Goal: Find specific page/section: Find specific page/section

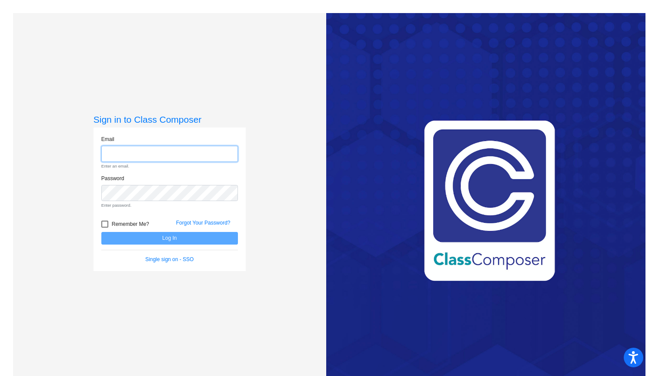
click at [143, 161] on input "email" at bounding box center [169, 154] width 137 height 16
type input "[EMAIL_ADDRESS][DOMAIN_NAME]"
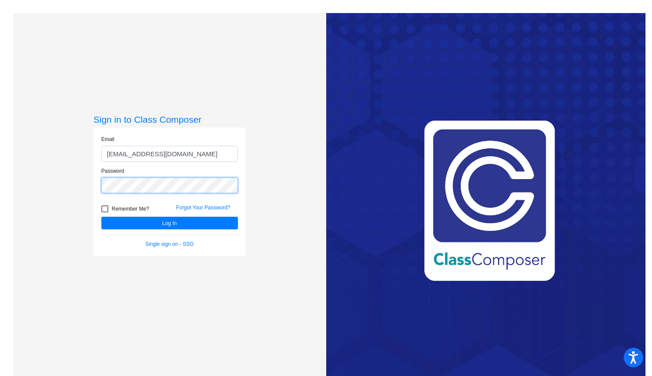
click at [101, 217] on button "Log In" at bounding box center [169, 223] width 137 height 13
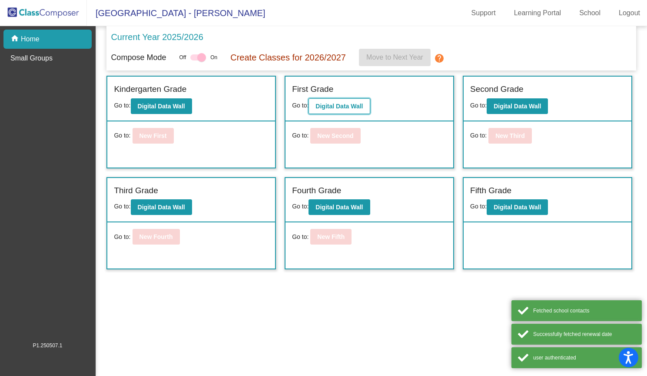
click at [343, 102] on button "Digital Data Wall" at bounding box center [339, 106] width 61 height 16
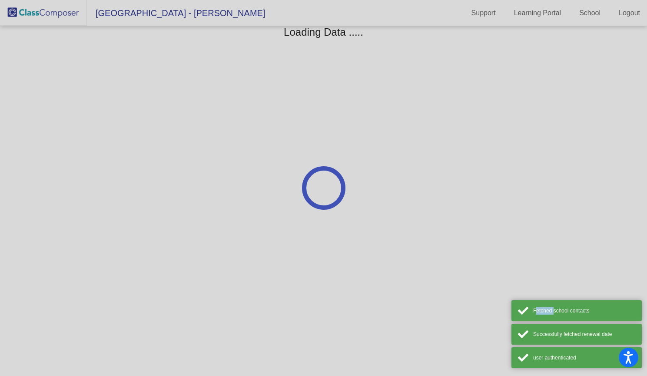
click at [343, 102] on div at bounding box center [323, 188] width 647 height 376
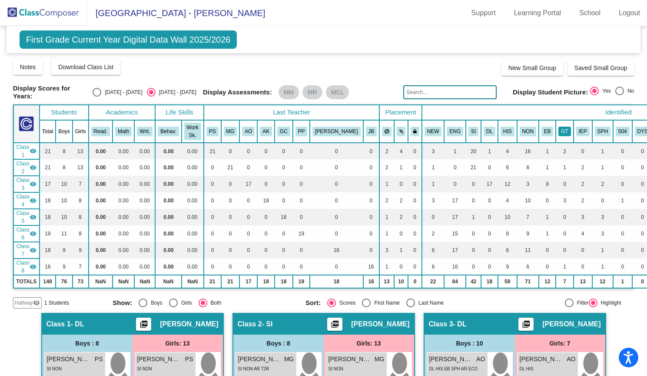
click at [559, 128] on button "GT" at bounding box center [565, 132] width 12 height 10
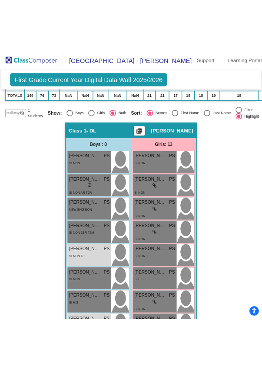
scroll to position [270, 0]
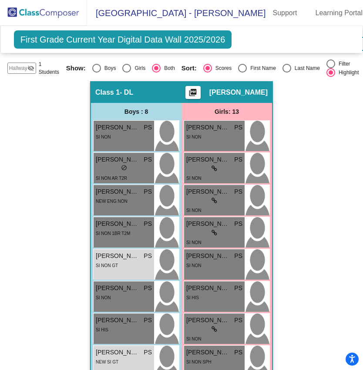
click at [1, 46] on div "First Grade Current Year Digital Data Wall 2025/2026 Add, Move, or Retain Stude…" at bounding box center [181, 39] width 361 height 27
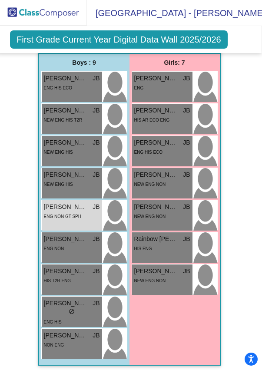
scroll to position [3137, 2]
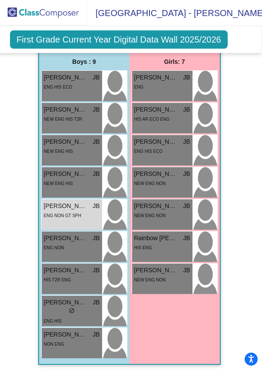
click at [57, 14] on img at bounding box center [43, 13] width 87 height 26
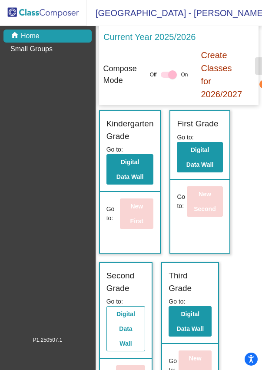
scroll to position [41, 0]
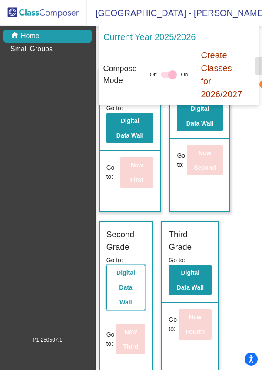
click at [129, 275] on button "Digital Data Wall" at bounding box center [126, 287] width 39 height 45
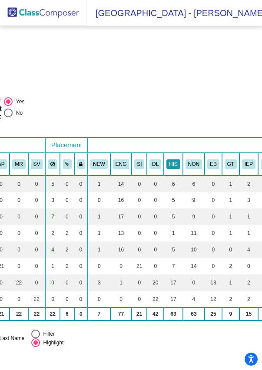
scroll to position [0, 294]
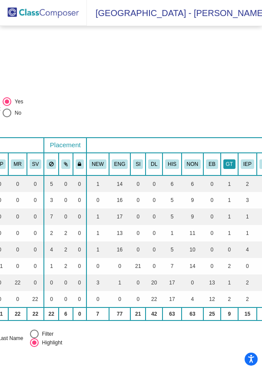
click at [230, 169] on button "GT" at bounding box center [229, 165] width 12 height 10
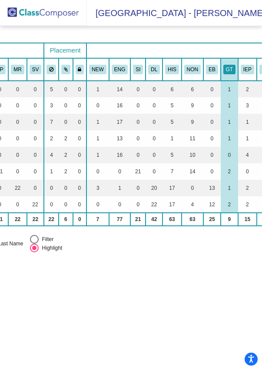
scroll to position [92, 294]
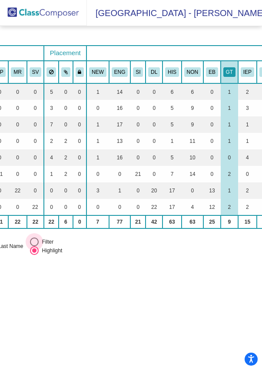
click at [45, 246] on div "Filter" at bounding box center [46, 242] width 15 height 8
click at [34, 247] on input "Filter" at bounding box center [34, 247] width 0 height 0
radio input "true"
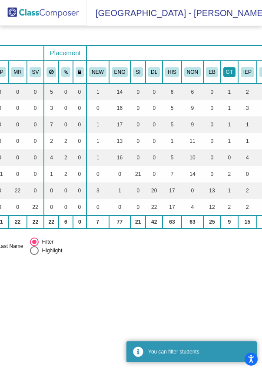
click at [227, 77] on button "GT" at bounding box center [229, 72] width 12 height 10
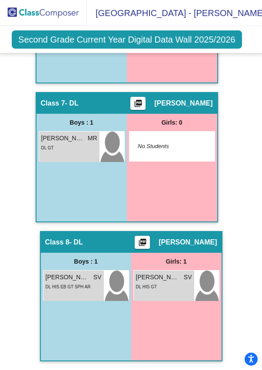
scroll to position [1116, 0]
click at [29, 7] on img at bounding box center [43, 13] width 87 height 26
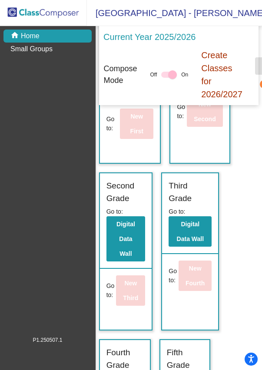
scroll to position [102, 0]
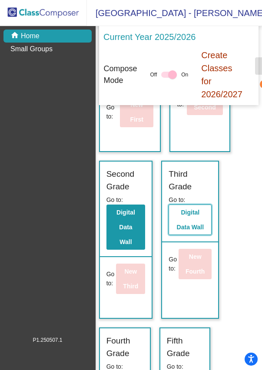
click at [184, 215] on button "Digital Data Wall" at bounding box center [190, 220] width 43 height 30
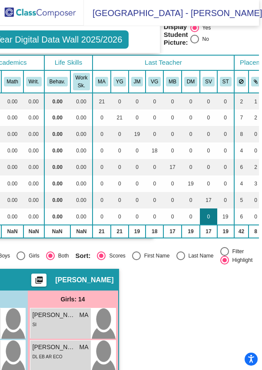
scroll to position [65, 113]
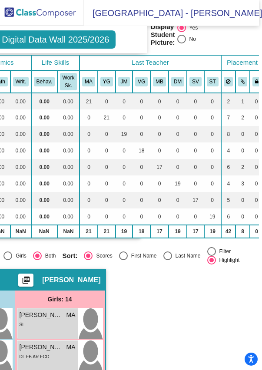
click at [215, 256] on div at bounding box center [211, 251] width 9 height 9
click at [212, 257] on input "Filter" at bounding box center [211, 256] width 0 height 0
radio input "true"
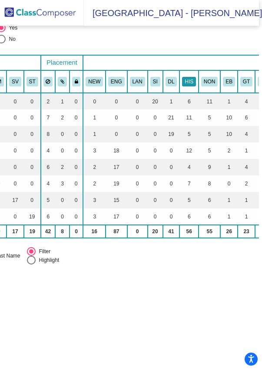
scroll to position [65, 294]
click at [248, 87] on button "GT" at bounding box center [246, 82] width 12 height 10
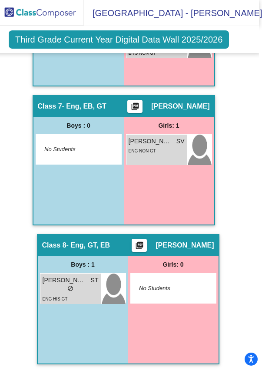
scroll to position [1124, 0]
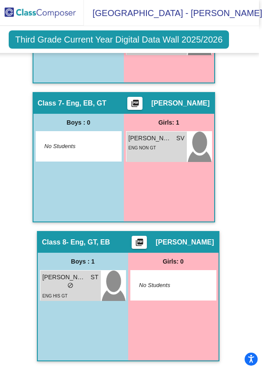
click at [39, 16] on img at bounding box center [40, 13] width 87 height 26
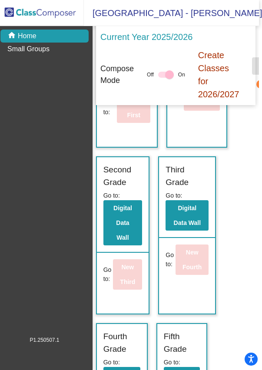
scroll to position [217, 0]
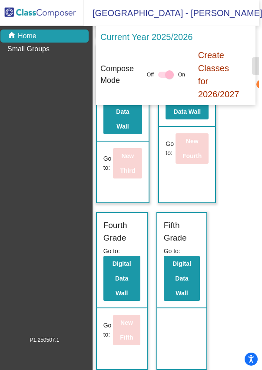
click at [132, 253] on div "Fourth Grade Go to: Digital Data Wall" at bounding box center [122, 261] width 50 height 96
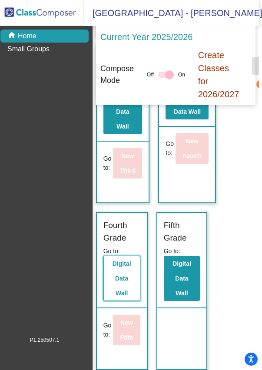
click at [130, 260] on b "Digital Data Wall" at bounding box center [122, 278] width 19 height 37
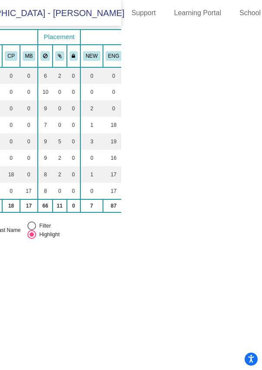
scroll to position [91, 129]
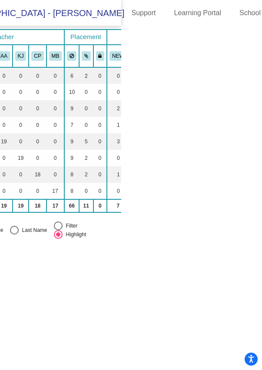
click at [71, 230] on div "Filter" at bounding box center [70, 226] width 15 height 8
click at [58, 231] on input "Filter" at bounding box center [58, 230] width 0 height 0
radio input "true"
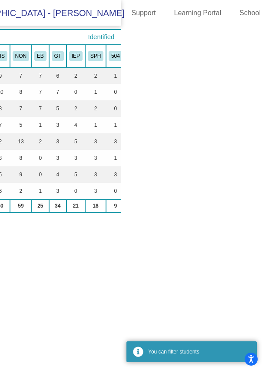
scroll to position [91, 380]
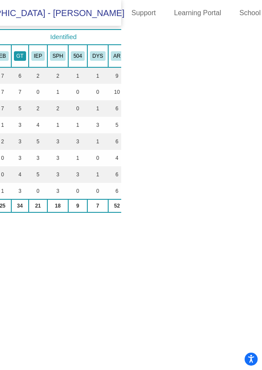
click at [24, 61] on button "GT" at bounding box center [20, 56] width 12 height 10
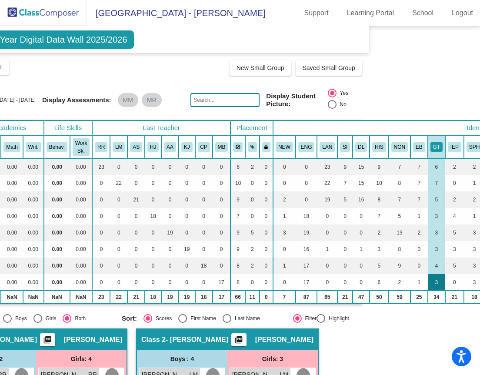
scroll to position [0, 129]
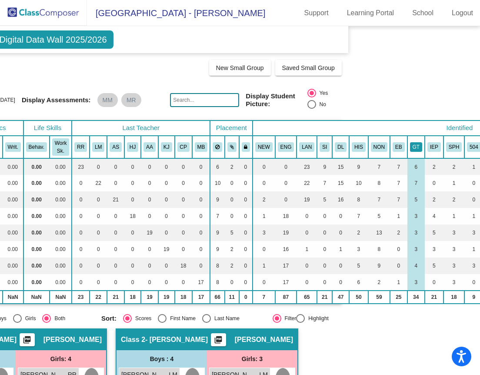
click at [416, 143] on button "GT" at bounding box center [416, 147] width 12 height 10
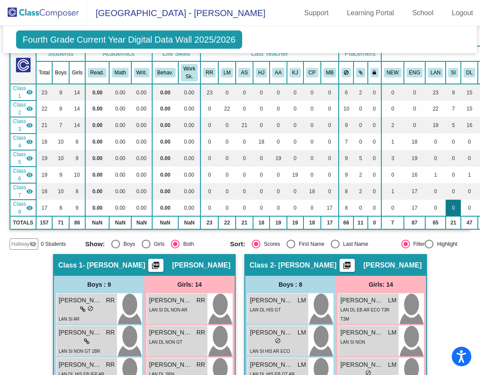
scroll to position [0, 0]
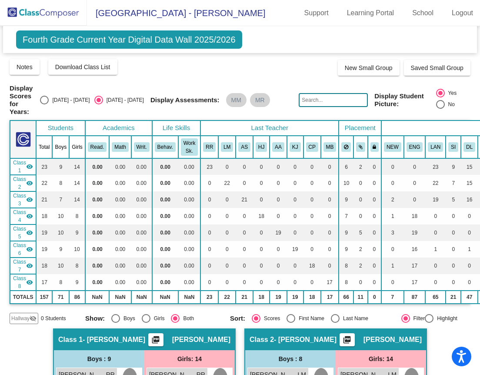
click at [327, 97] on input "text" at bounding box center [333, 100] width 69 height 14
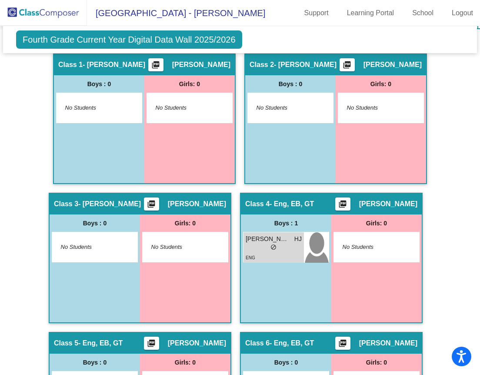
scroll to position [276, 0]
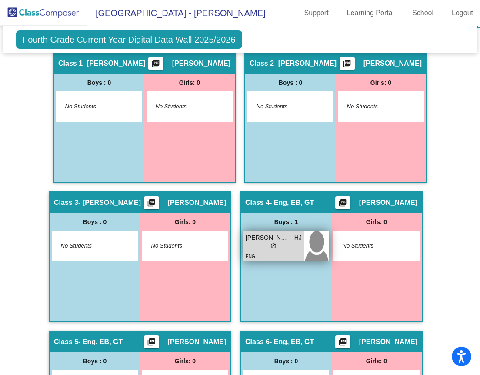
type input "forsyth"
click at [258, 233] on span "[PERSON_NAME]" at bounding box center [267, 237] width 43 height 9
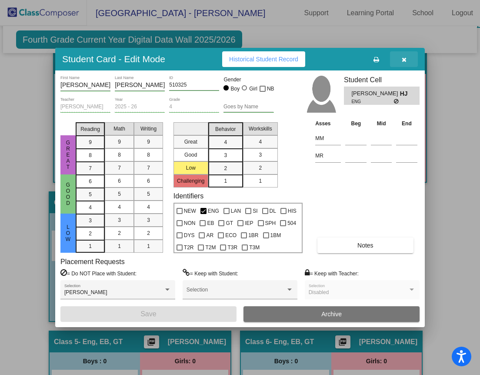
click at [408, 60] on button "button" at bounding box center [404, 59] width 28 height 16
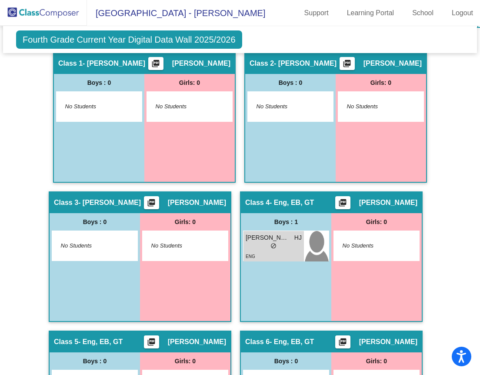
scroll to position [0, 0]
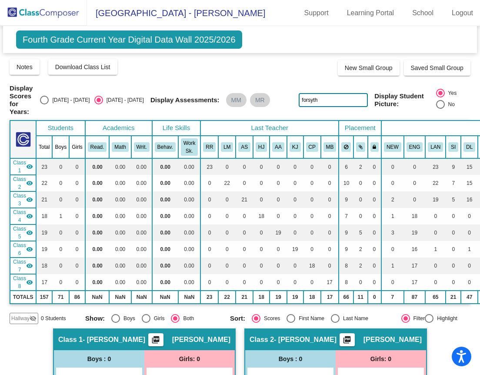
click at [38, 29] on div "Fourth Grade Current Year Digital Data Wall 2025/2026 Add, Move, or Retain Stud…" at bounding box center [240, 39] width 474 height 27
click at [43, 18] on img at bounding box center [43, 13] width 87 height 26
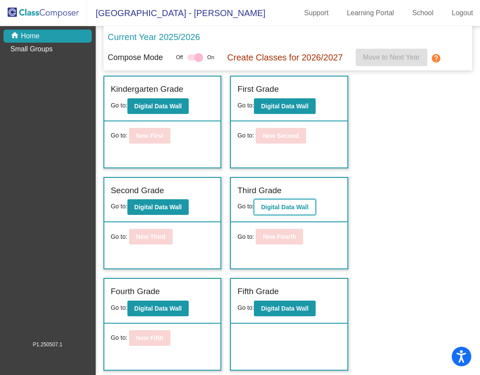
click at [281, 206] on b "Digital Data Wall" at bounding box center [284, 206] width 47 height 7
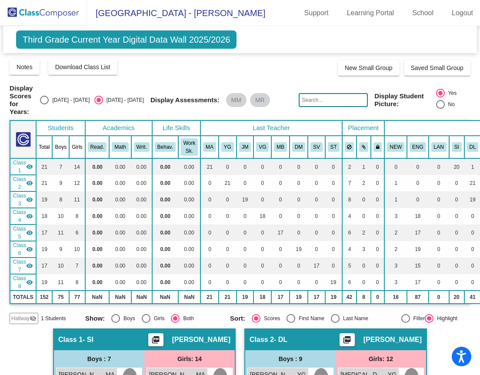
click at [331, 93] on input "text" at bounding box center [333, 100] width 69 height 14
type input "anders"
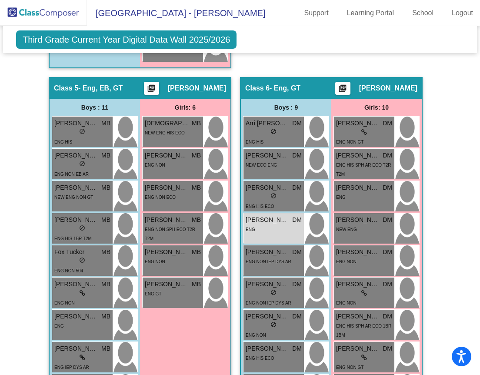
scroll to position [1183, 0]
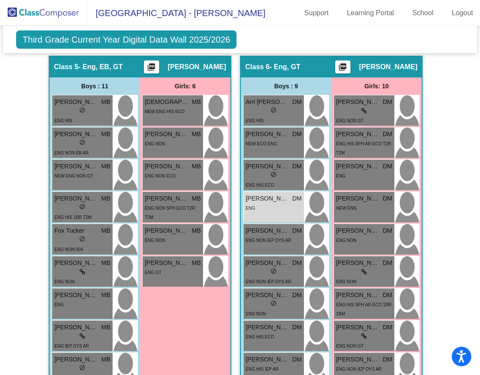
click at [37, 14] on img at bounding box center [43, 13] width 87 height 26
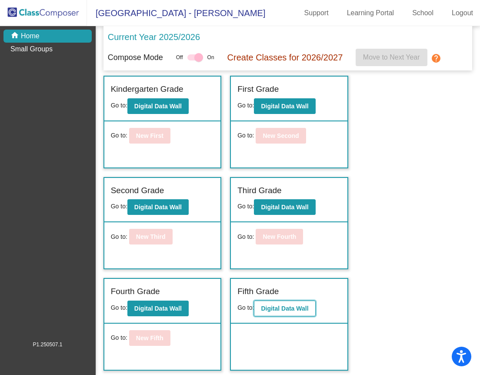
click at [274, 311] on b "Digital Data Wall" at bounding box center [284, 308] width 47 height 7
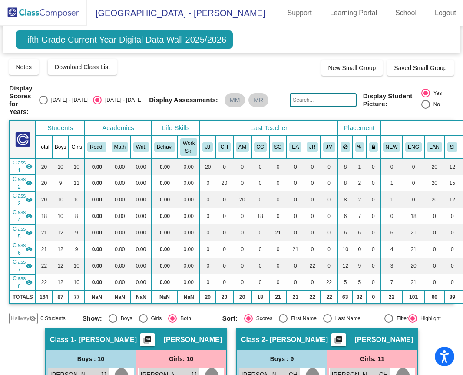
click at [393, 314] on div "Filter" at bounding box center [400, 318] width 15 height 8
click at [389, 323] on input "Filter" at bounding box center [389, 323] width 0 height 0
radio input "true"
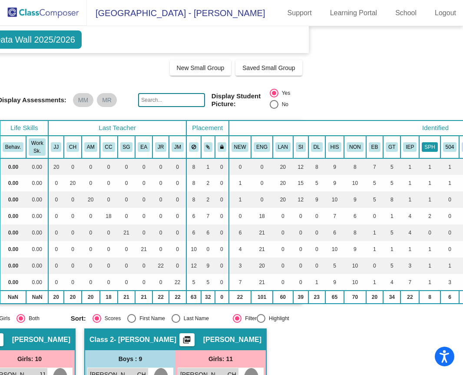
scroll to position [0, 154]
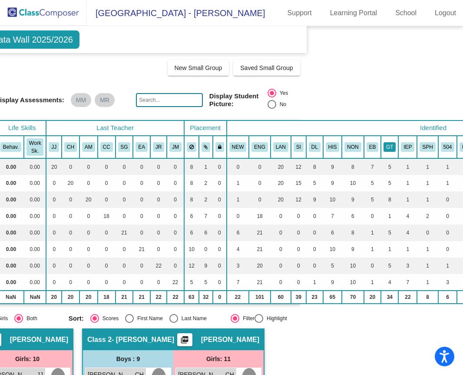
click at [384, 142] on button "GT" at bounding box center [390, 147] width 12 height 10
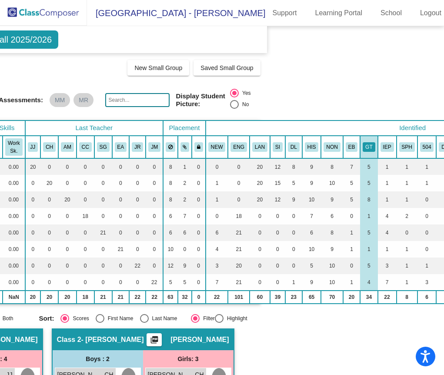
scroll to position [0, 146]
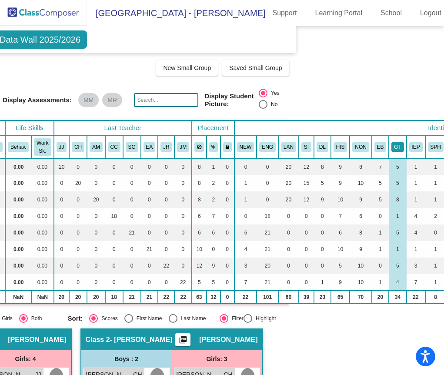
click at [398, 142] on button "GT" at bounding box center [397, 147] width 12 height 10
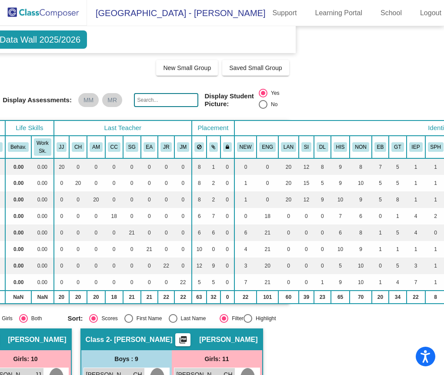
click at [157, 97] on input "text" at bounding box center [166, 100] width 64 height 14
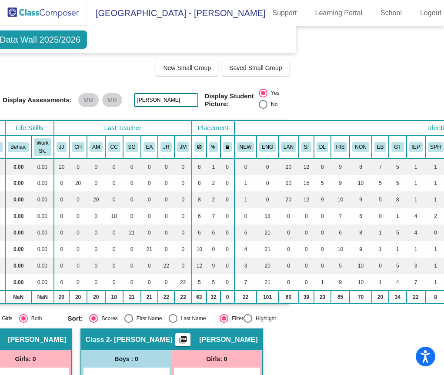
type input "[PERSON_NAME]"
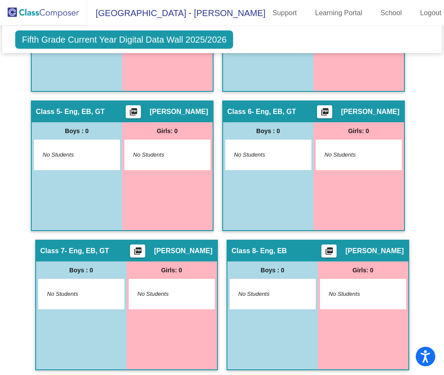
scroll to position [0, 0]
